Goal: Find contact information: Find contact information

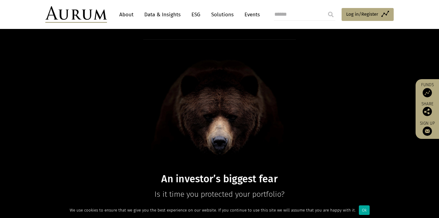
scroll to position [16, 0]
click at [125, 15] on link "About" at bounding box center [126, 14] width 20 height 11
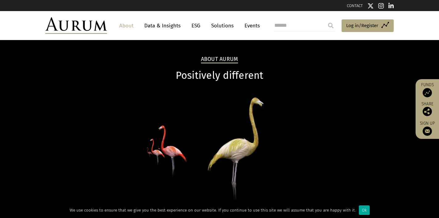
click at [354, 4] on link "CONTACT" at bounding box center [355, 5] width 16 height 5
click at [359, 209] on div "Ok" at bounding box center [364, 211] width 11 height 10
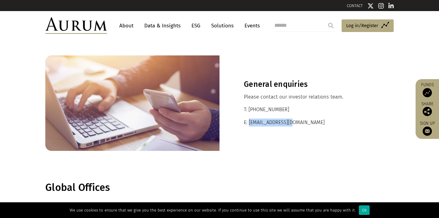
drag, startPoint x: 295, startPoint y: 121, endPoint x: 249, endPoint y: 120, distance: 45.7
click at [249, 120] on p "E: ir@aurumfunds.com" at bounding box center [307, 123] width 126 height 8
copy p "ir@aurumfunds.com"
